Goal: Navigation & Orientation: Find specific page/section

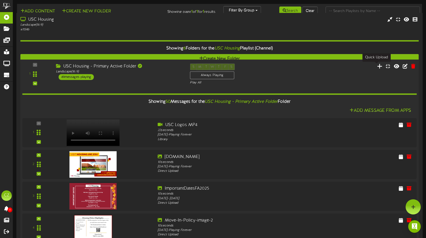
click at [377, 69] on icon at bounding box center [379, 66] width 5 height 6
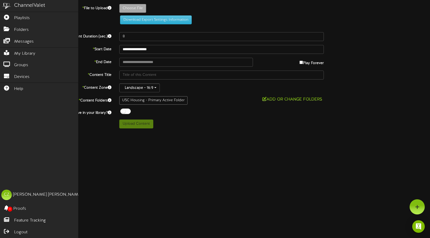
click at [33, 6] on div "ChannelValet" at bounding box center [29, 6] width 31 height 8
click at [23, 17] on span "Playlists" at bounding box center [22, 18] width 16 height 6
